Goal: Task Accomplishment & Management: Manage account settings

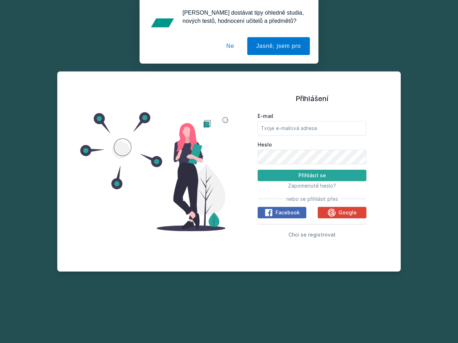
click at [312, 186] on span "Zapomenuté heslo?" at bounding box center [312, 186] width 48 height 6
click at [282, 213] on span "Facebook" at bounding box center [287, 212] width 24 height 7
click at [269, 213] on icon at bounding box center [268, 212] width 9 height 9
click at [342, 213] on span "Google" at bounding box center [347, 212] width 18 height 7
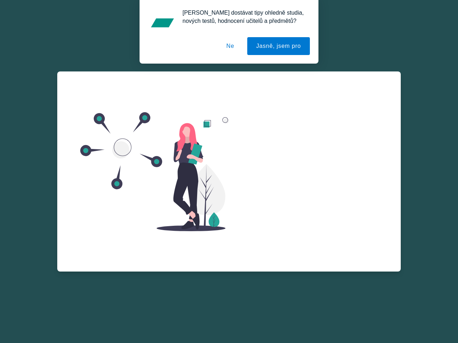
click at [332, 213] on div "E-mail Heslo Přihlásit se Zapomenuté heslo? nebo se přihlásit přes Facebook Goo…" at bounding box center [311, 182] width 109 height 129
click at [312, 235] on div "Zapomenuté heslo E-mail Zažádat o obnovu hesla Vzpomněl jsem si na heslo" at bounding box center [311, 158] width 109 height 172
click at [279, 46] on button "Jasně, jsem pro" at bounding box center [278, 46] width 63 height 18
